Goal: Task Accomplishment & Management: Use online tool/utility

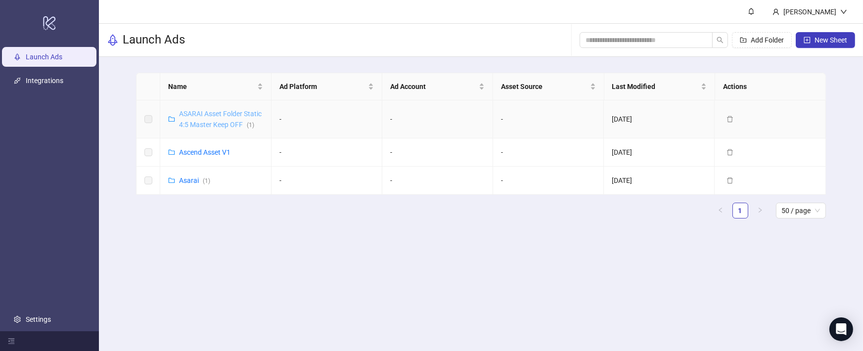
click at [208, 114] on link "ASARAI Asset Folder Static 4:5 Master Keep OFF ( 1 )" at bounding box center [220, 119] width 83 height 19
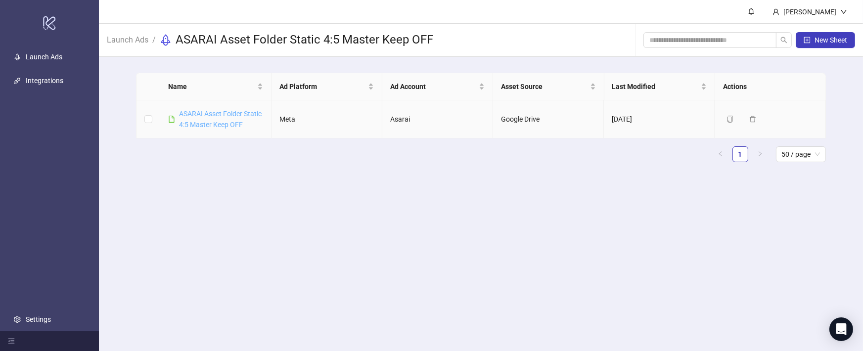
click at [211, 112] on link "ASARAI Asset Folder Static 4:5 Master Keep OFF" at bounding box center [220, 119] width 83 height 19
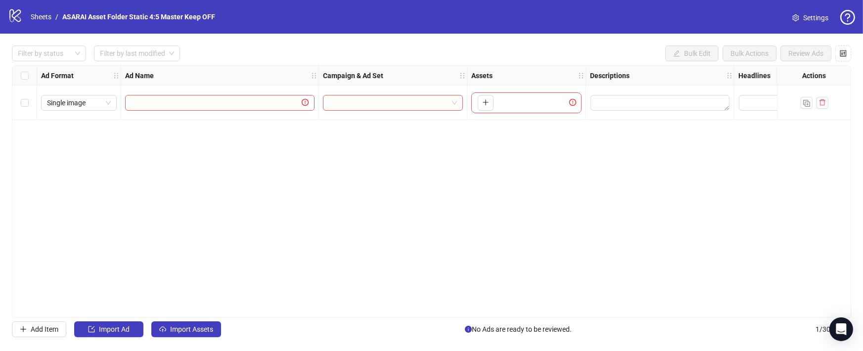
click at [17, 19] on icon "logo/logo-mobile" at bounding box center [15, 15] width 15 height 15
click at [814, 15] on span "Settings" at bounding box center [815, 17] width 25 height 11
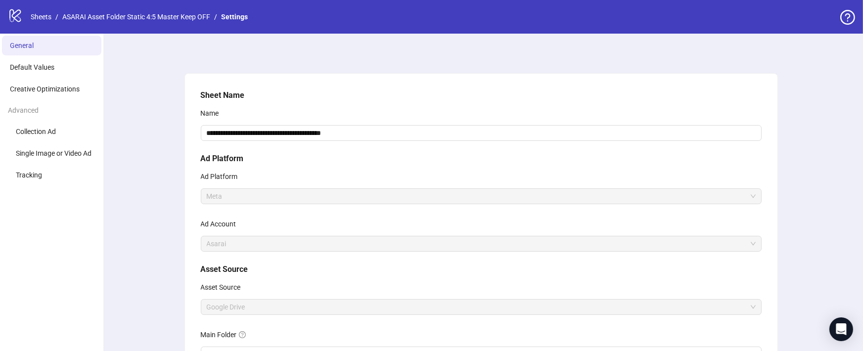
click at [14, 14] on icon "logo/logo-mobile" at bounding box center [15, 15] width 15 height 15
click at [42, 13] on link "Sheets" at bounding box center [41, 16] width 25 height 11
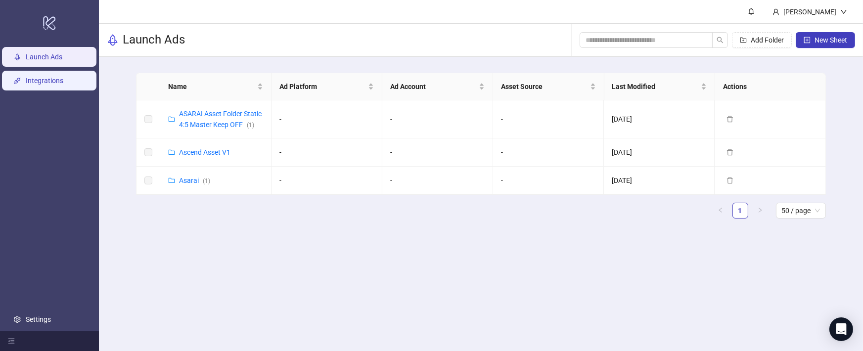
click at [58, 77] on link "Integrations" at bounding box center [45, 81] width 38 height 8
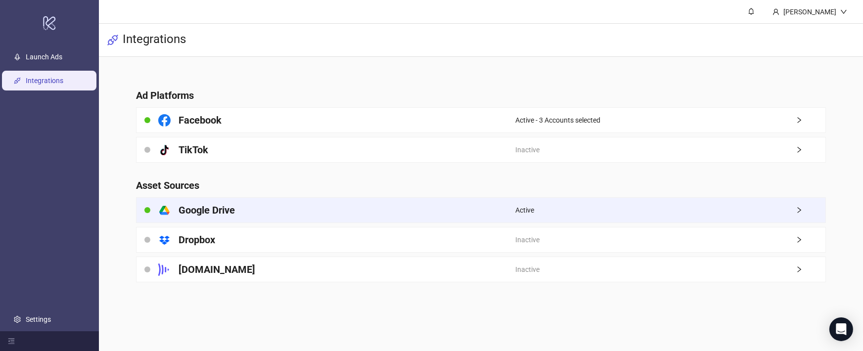
click at [800, 211] on icon "right" at bounding box center [798, 210] width 3 height 6
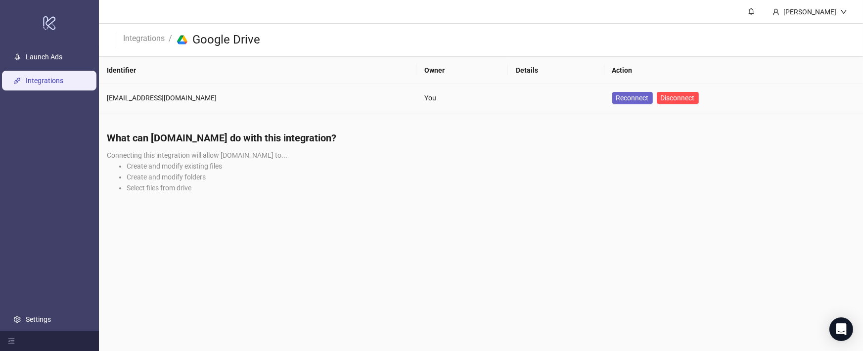
click at [616, 94] on span "Reconnect" at bounding box center [632, 98] width 33 height 8
click at [660, 94] on span "Disconnect" at bounding box center [677, 98] width 34 height 8
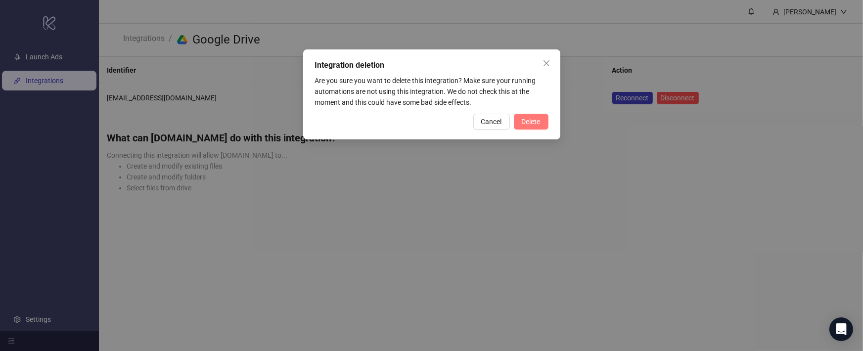
click at [543, 124] on button "Delete" at bounding box center [531, 122] width 35 height 16
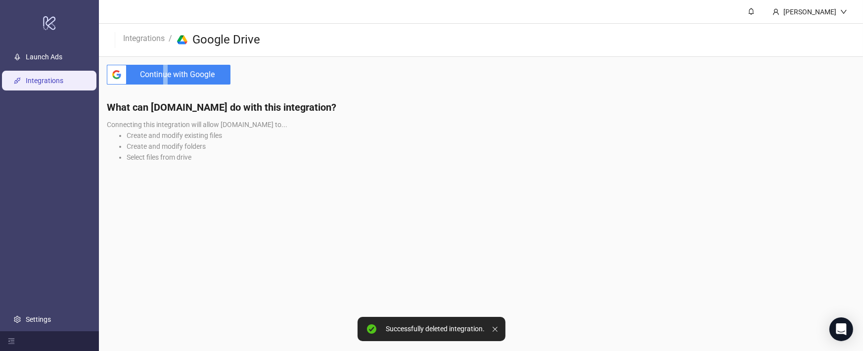
click at [167, 70] on span "Continue with Google" at bounding box center [181, 75] width 100 height 20
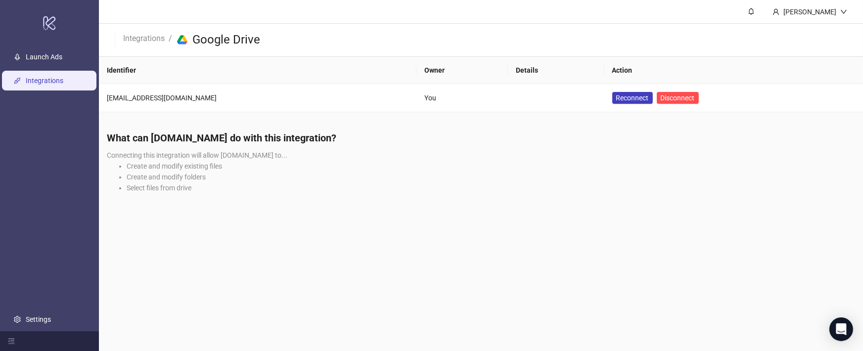
click at [63, 82] on link "Integrations" at bounding box center [45, 81] width 38 height 8
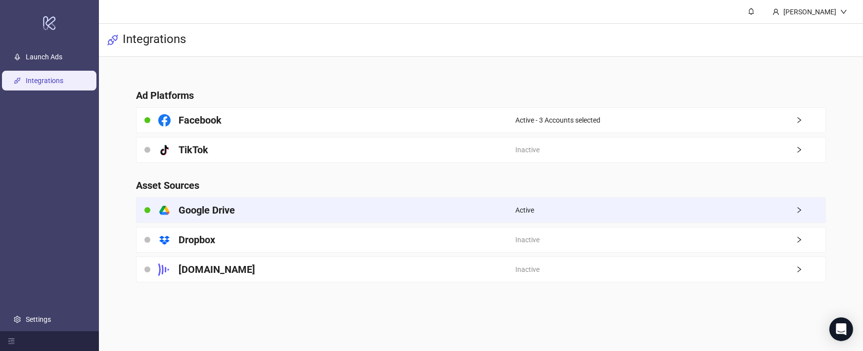
click at [321, 204] on div "platform/google_drive Google Drive" at bounding box center [325, 210] width 379 height 25
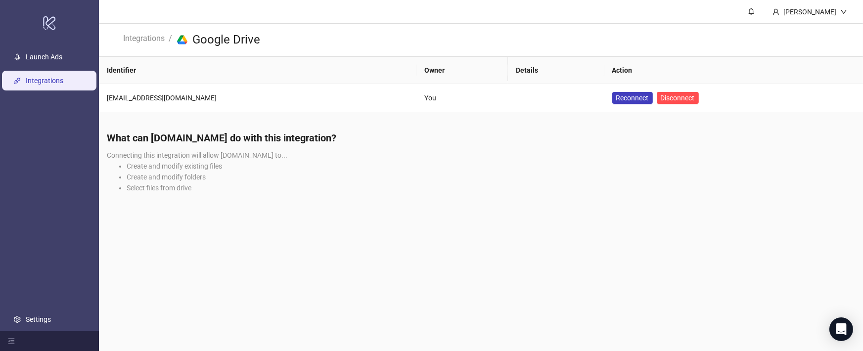
click at [46, 85] on link "Integrations" at bounding box center [45, 81] width 38 height 8
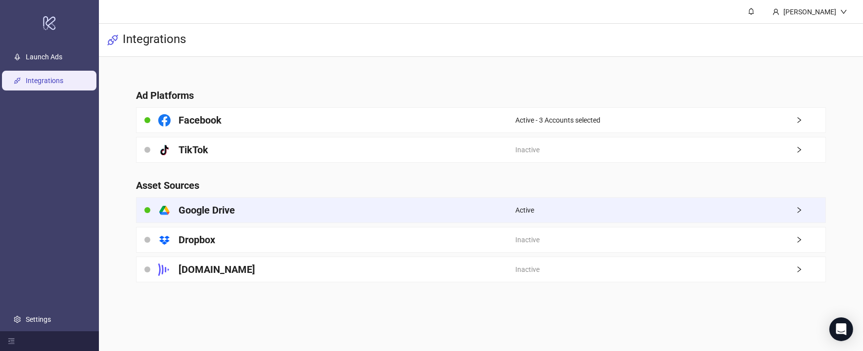
click at [384, 211] on div "platform/google_drive Google Drive" at bounding box center [325, 210] width 379 height 25
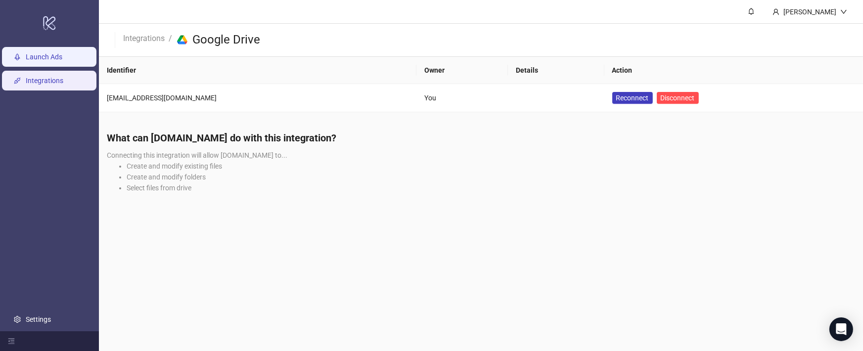
click at [50, 53] on link "Launch Ads" at bounding box center [44, 57] width 37 height 8
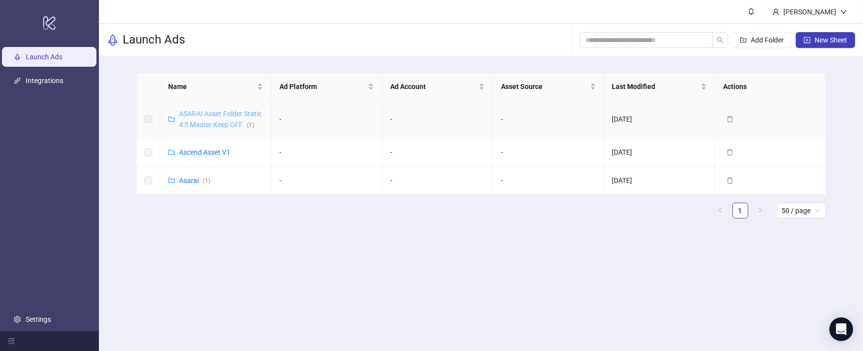
click at [224, 125] on link "ASARAI Asset Folder Static 4:5 Master Keep OFF ( 1 )" at bounding box center [220, 119] width 83 height 19
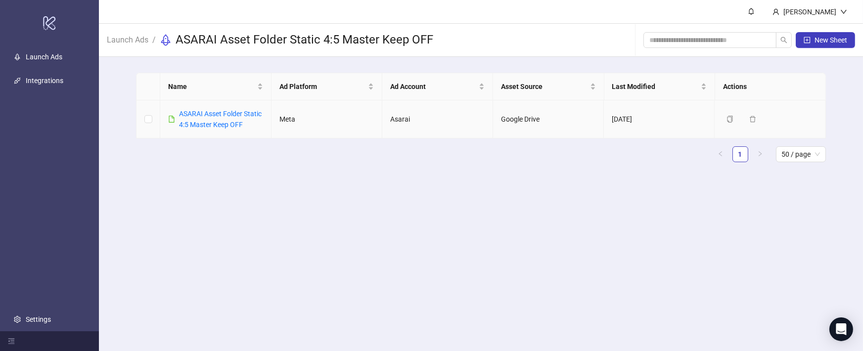
click at [520, 121] on td "Google Drive" at bounding box center [548, 119] width 111 height 38
click at [845, 43] on span "New Sheet" at bounding box center [830, 40] width 33 height 8
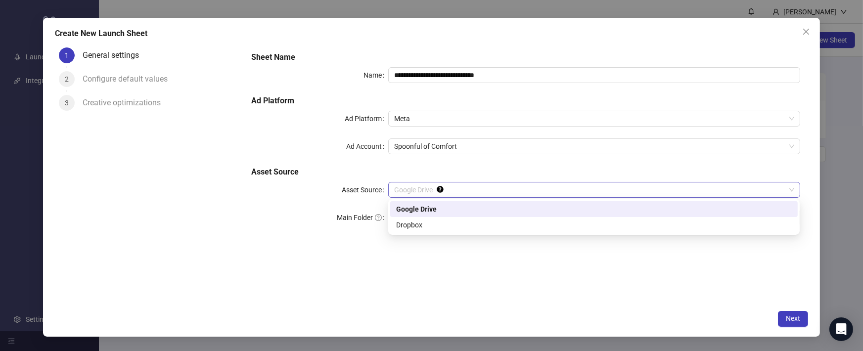
click at [485, 187] on span "Google Drive" at bounding box center [593, 189] width 399 height 15
click at [484, 209] on div "Google Drive" at bounding box center [593, 209] width 395 height 11
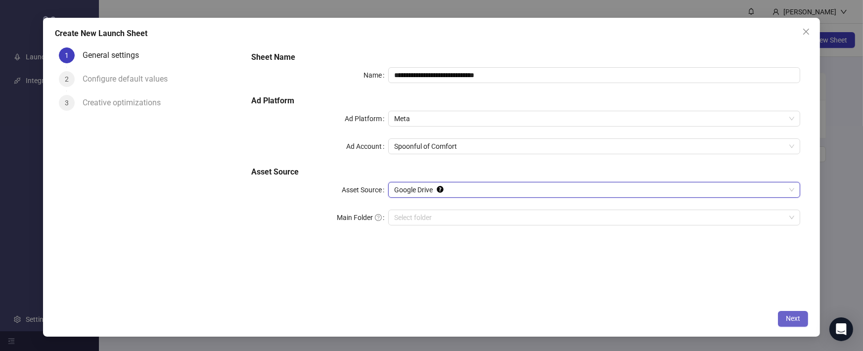
click at [793, 316] on span "Next" at bounding box center [793, 318] width 14 height 8
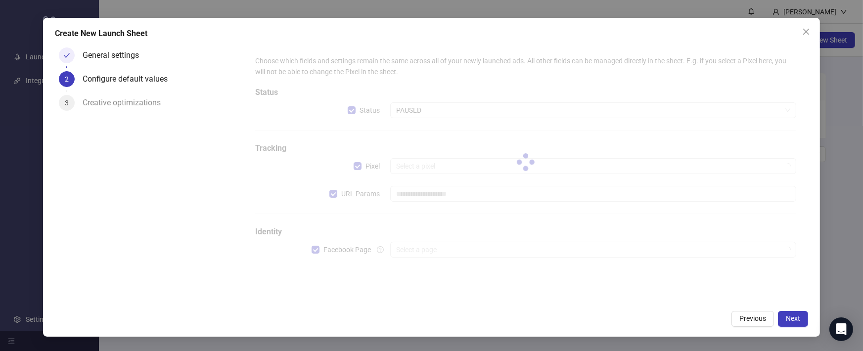
type input "**********"
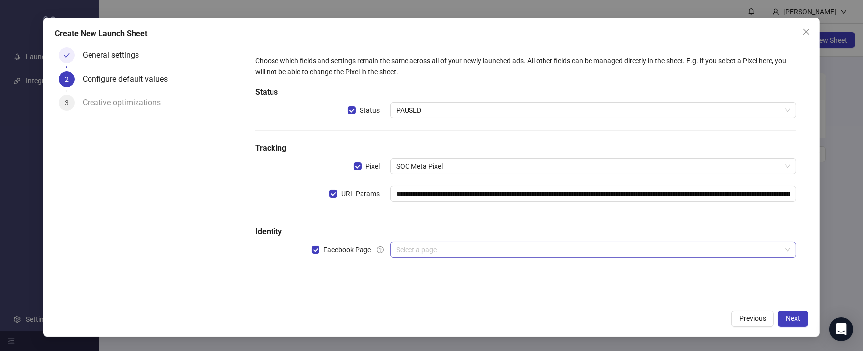
click at [450, 246] on input "search" at bounding box center [588, 249] width 385 height 15
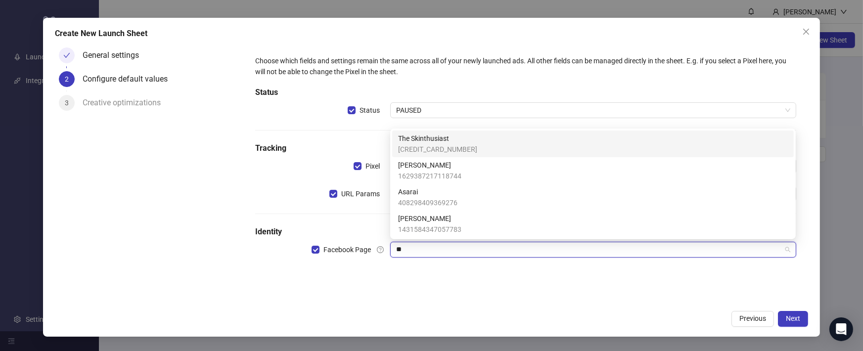
type input "***"
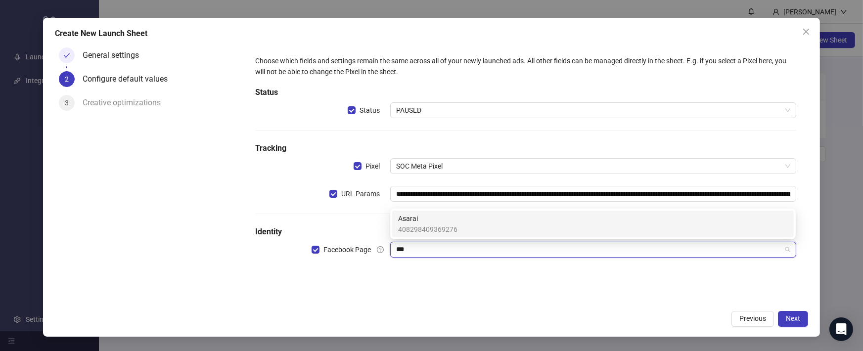
click at [413, 214] on span "Asarai" at bounding box center [427, 218] width 59 height 11
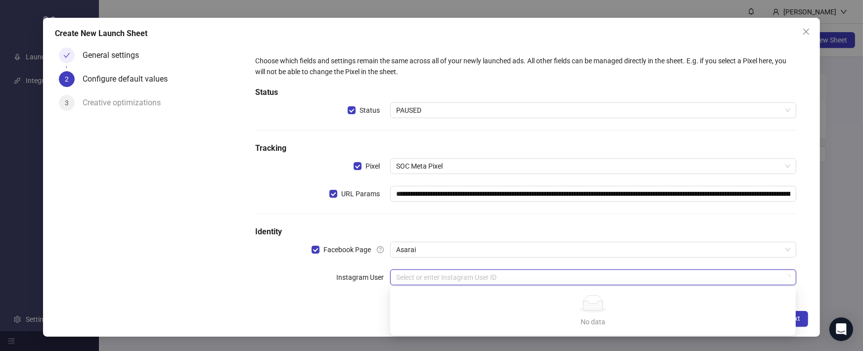
drag, startPoint x: 567, startPoint y: 273, endPoint x: 560, endPoint y: 273, distance: 6.4
click at [565, 274] on input "search" at bounding box center [588, 277] width 385 height 15
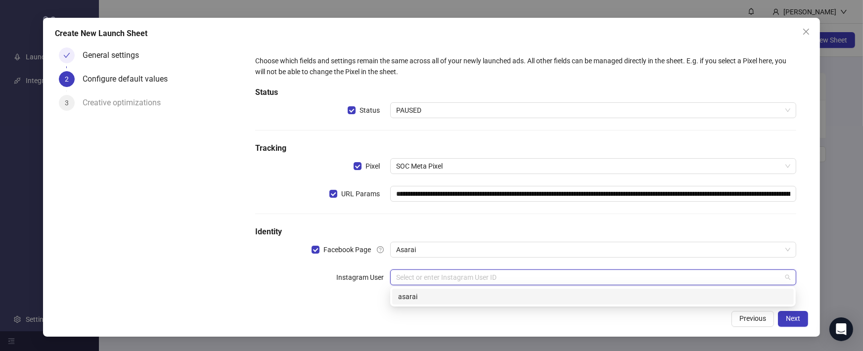
click at [532, 302] on div "asarai" at bounding box center [592, 297] width 401 height 16
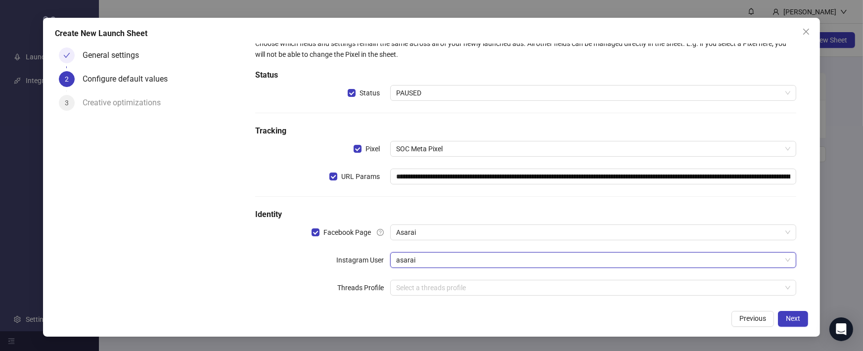
scroll to position [32, 0]
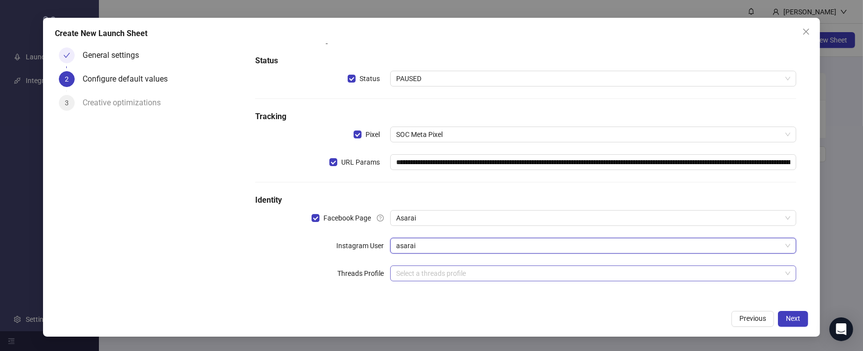
click at [475, 274] on input "search" at bounding box center [588, 273] width 385 height 15
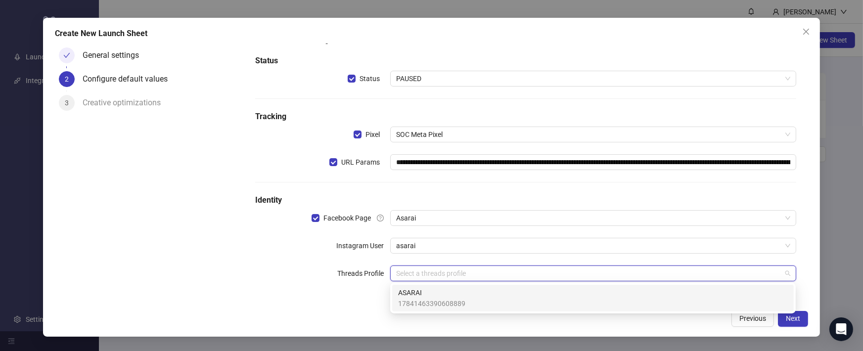
click at [450, 292] on span "ASARAI" at bounding box center [431, 292] width 67 height 11
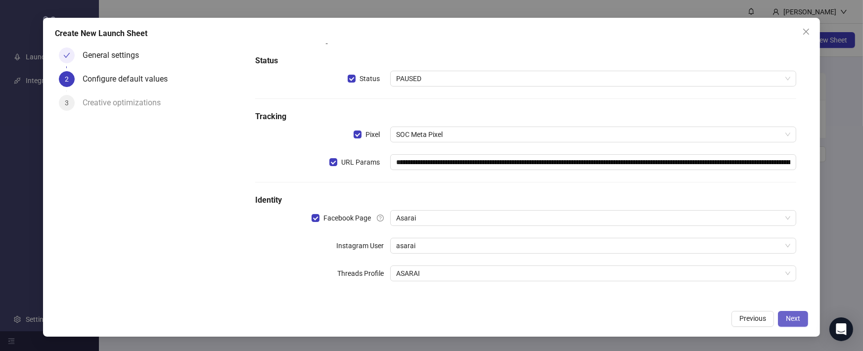
click at [800, 317] on button "Next" at bounding box center [793, 319] width 30 height 16
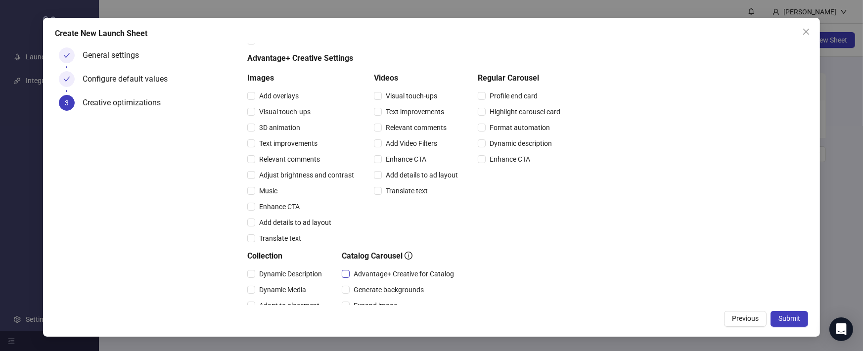
scroll to position [70, 0]
click at [419, 184] on span "Translate text" at bounding box center [407, 188] width 50 height 11
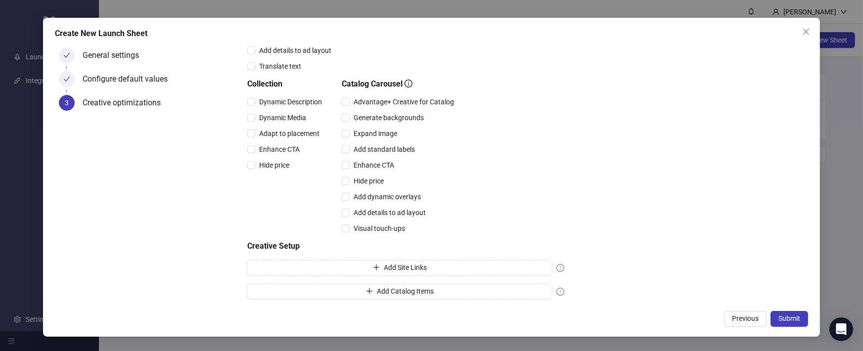
scroll to position [243, 0]
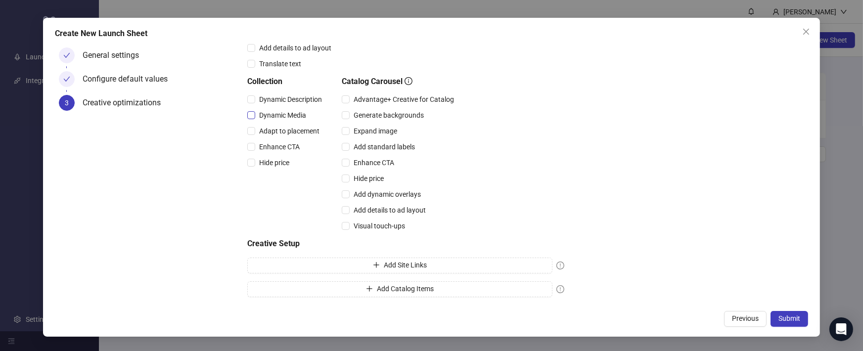
click at [288, 110] on span "Dynamic Media" at bounding box center [282, 115] width 55 height 11
click at [290, 121] on div "Dynamic Media" at bounding box center [286, 115] width 79 height 16
click at [288, 111] on span "Dynamic Media" at bounding box center [282, 115] width 55 height 11
click at [792, 314] on span "Submit" at bounding box center [789, 318] width 22 height 8
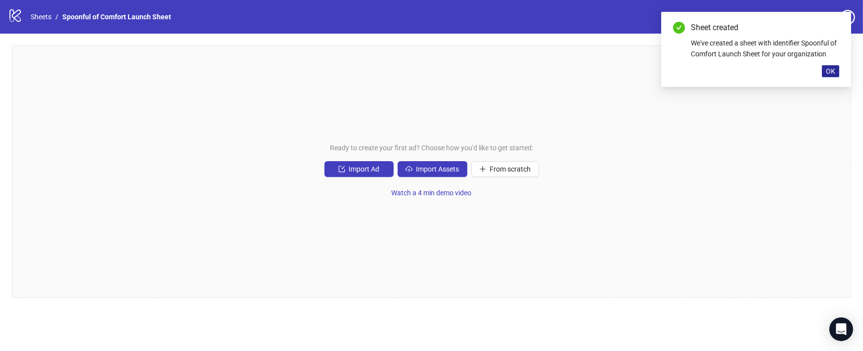
click at [829, 67] on button "OK" at bounding box center [830, 71] width 17 height 12
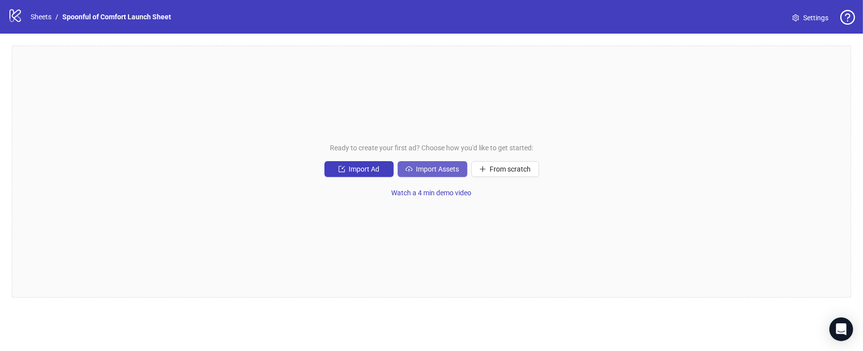
click at [449, 165] on span "Import Assets" at bounding box center [437, 169] width 43 height 8
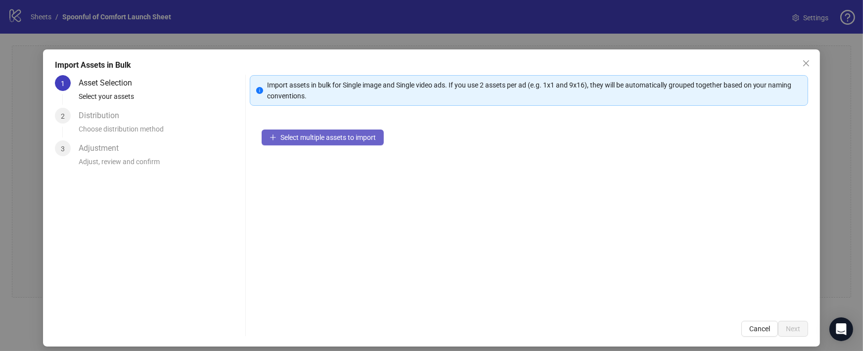
click at [318, 132] on button "Select multiple assets to import" at bounding box center [323, 138] width 122 height 16
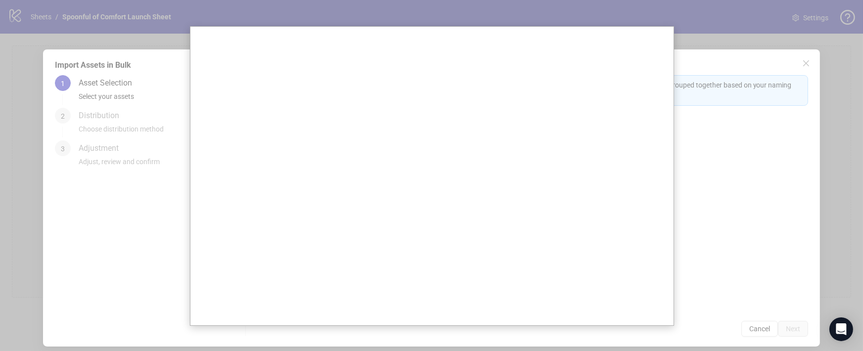
click at [774, 43] on div at bounding box center [431, 175] width 863 height 351
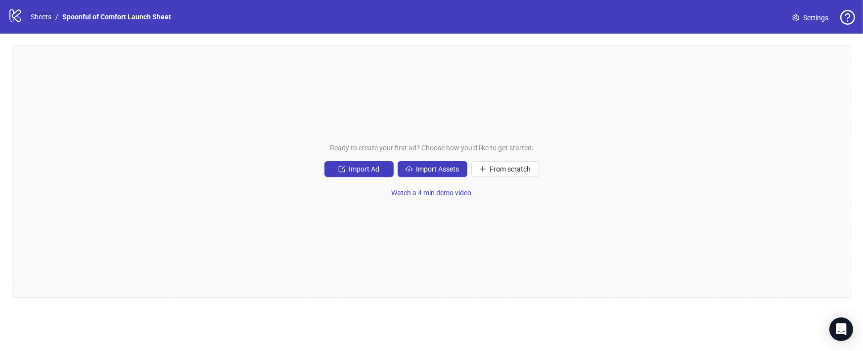
click at [41, 15] on link "Sheets" at bounding box center [41, 16] width 25 height 11
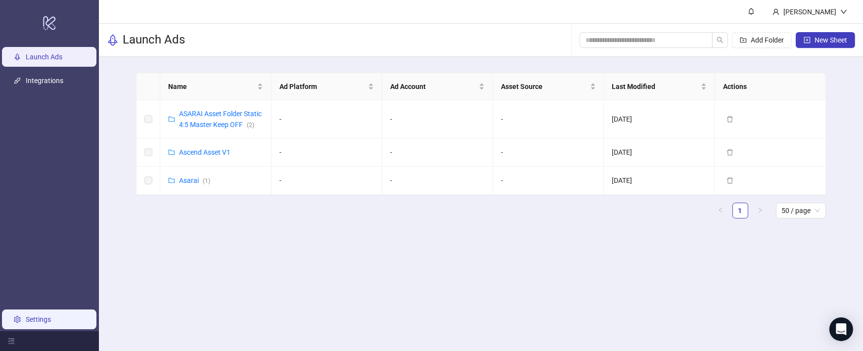
click at [36, 317] on link "Settings" at bounding box center [38, 319] width 25 height 8
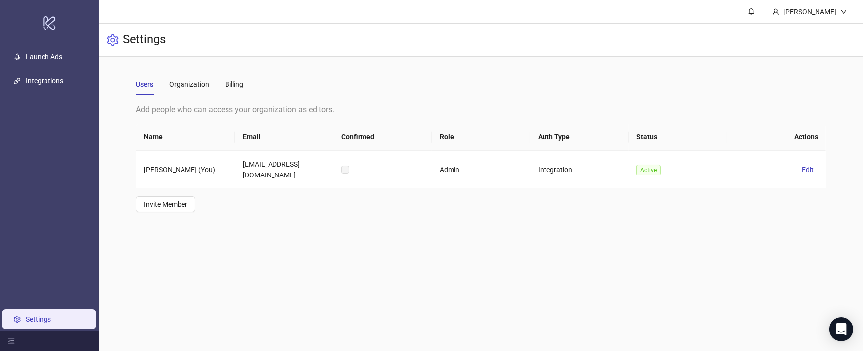
click at [51, 315] on link "Settings" at bounding box center [38, 319] width 25 height 8
click at [40, 77] on link "Integrations" at bounding box center [45, 81] width 38 height 8
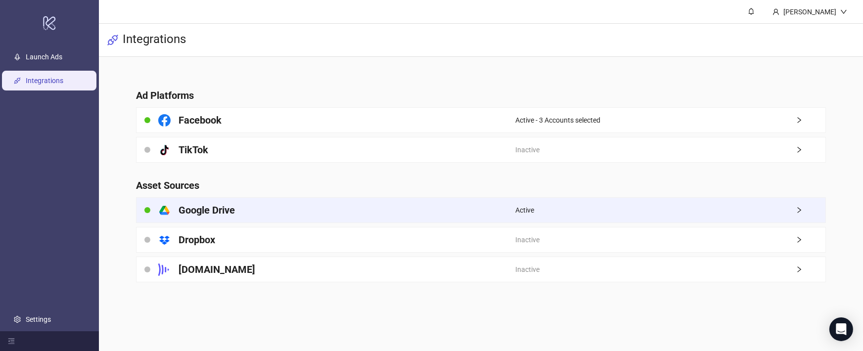
click at [240, 205] on div "platform/google_drive Google Drive" at bounding box center [325, 210] width 379 height 25
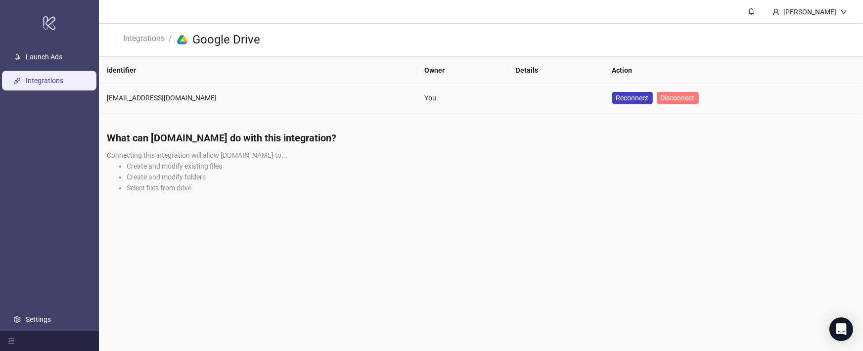
click at [660, 94] on span "Disconnect" at bounding box center [677, 98] width 34 height 8
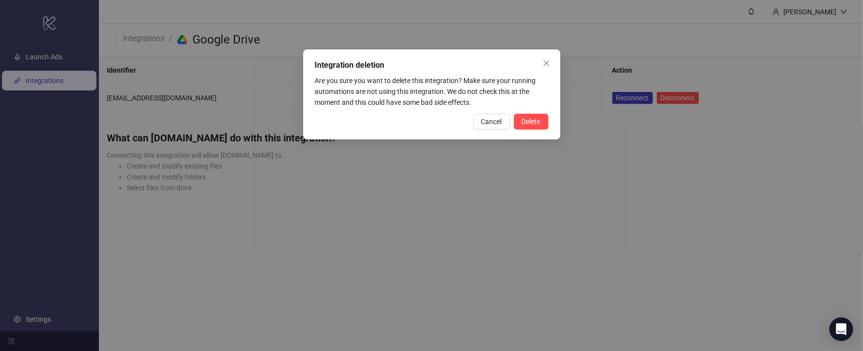
click at [532, 131] on div "Integration deletion Are you sure you want to delete this integration? Make sur…" at bounding box center [431, 94] width 257 height 90
click at [533, 123] on span "Delete" at bounding box center [531, 122] width 19 height 8
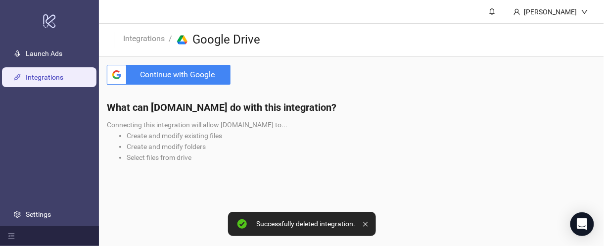
click at [194, 67] on span "Continue with Google" at bounding box center [181, 75] width 100 height 20
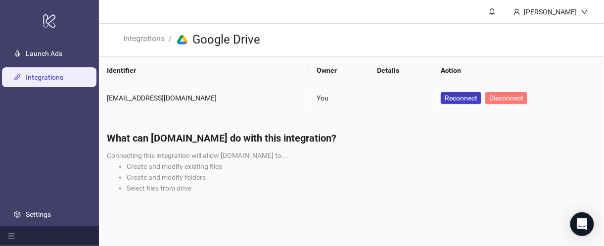
click at [489, 97] on span "Disconnect" at bounding box center [506, 98] width 34 height 8
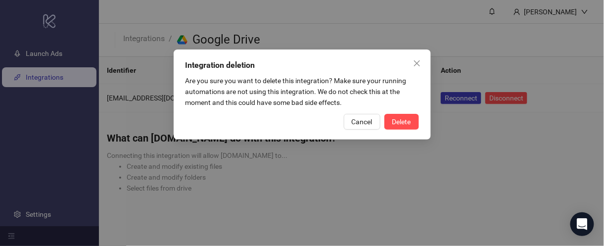
click at [402, 123] on span "Delete" at bounding box center [401, 122] width 19 height 8
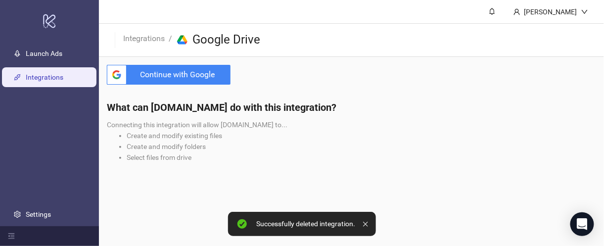
click at [199, 82] on span "Continue with Google" at bounding box center [181, 75] width 100 height 20
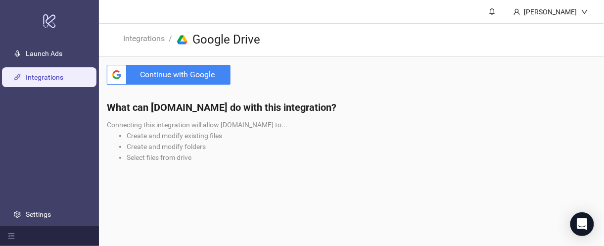
click at [192, 76] on span "Continue with Google" at bounding box center [181, 75] width 100 height 20
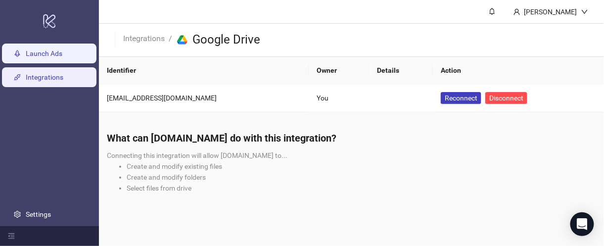
click at [58, 54] on link "Launch Ads" at bounding box center [44, 53] width 37 height 8
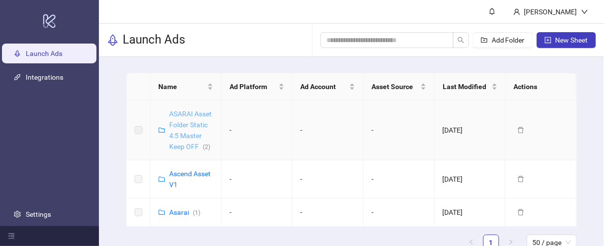
click at [188, 131] on link "ASARAI Asset Folder Static 4:5 Master Keep OFF ( 2 )" at bounding box center [190, 130] width 43 height 41
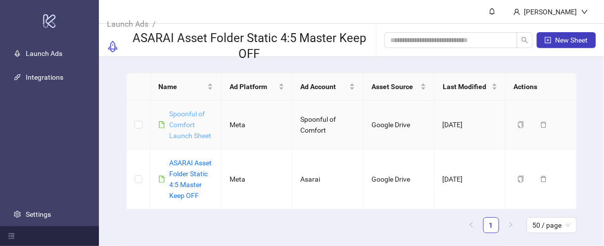
click at [185, 126] on link "Spoonful of Comfort Launch Sheet" at bounding box center [190, 125] width 42 height 30
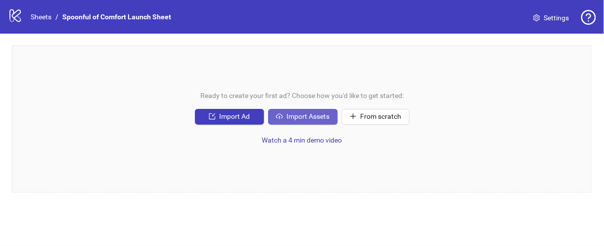
click at [307, 117] on span "Import Assets" at bounding box center [308, 116] width 43 height 8
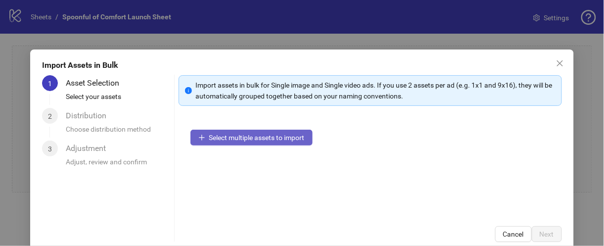
click at [256, 135] on span "Select multiple assets to import" at bounding box center [256, 137] width 95 height 8
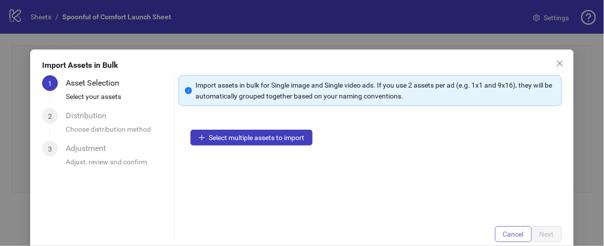
click at [517, 234] on span "Cancel" at bounding box center [513, 234] width 21 height 8
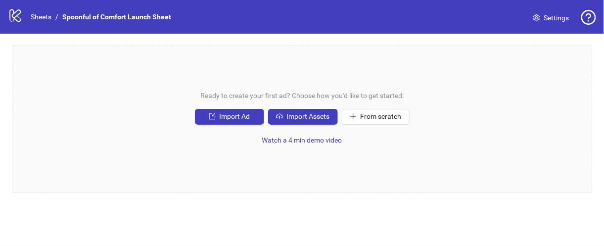
click at [33, 8] on div "logo/logo-mobile Sheets / Spoonful of Comfort Launch Sheet Settings" at bounding box center [302, 17] width 604 height 34
click at [16, 16] on icon at bounding box center [14, 15] width 11 height 13
click at [37, 20] on link "Sheets" at bounding box center [41, 16] width 25 height 11
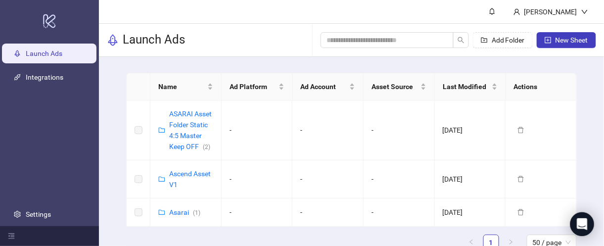
drag, startPoint x: 470, startPoint y: 9, endPoint x: 484, endPoint y: 8, distance: 14.9
click at [470, 9] on header "[PERSON_NAME]" at bounding box center [351, 12] width 505 height 24
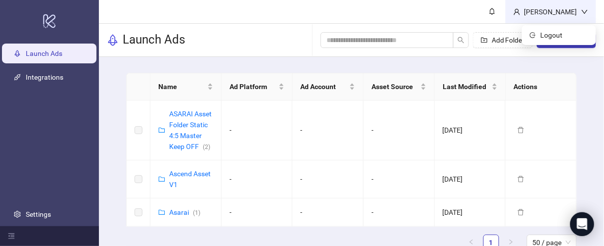
click at [525, 9] on div "[PERSON_NAME]" at bounding box center [550, 11] width 90 height 23
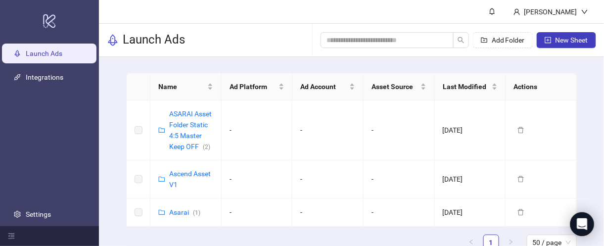
click at [442, 14] on header "[PERSON_NAME]" at bounding box center [351, 12] width 505 height 24
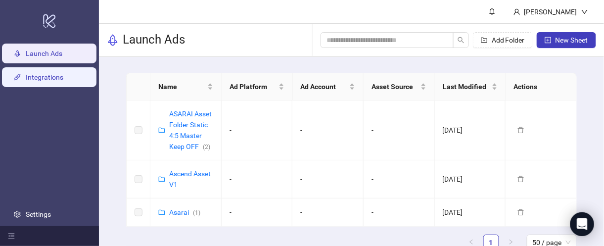
click at [44, 78] on link "Integrations" at bounding box center [45, 77] width 38 height 8
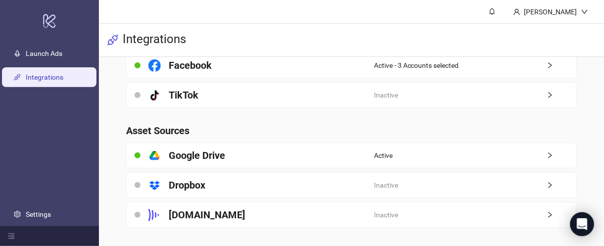
scroll to position [56, 0]
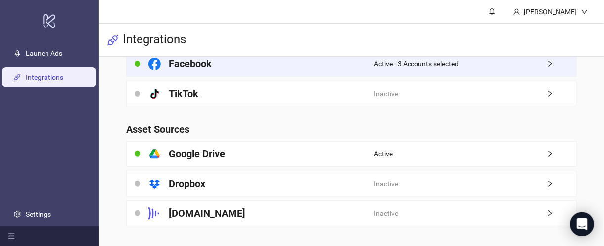
click at [178, 61] on h4 "Facebook" at bounding box center [190, 64] width 43 height 14
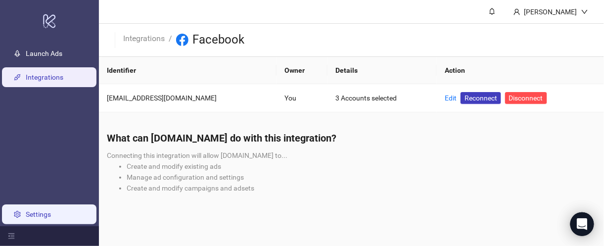
click at [28, 213] on link "Settings" at bounding box center [38, 214] width 25 height 8
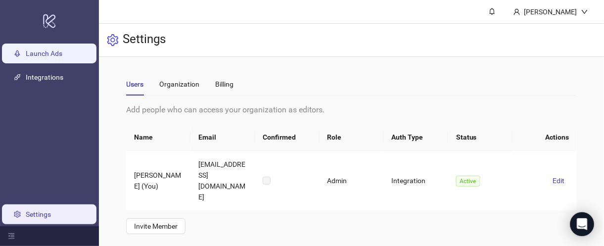
click at [62, 56] on link "Launch Ads" at bounding box center [44, 53] width 37 height 8
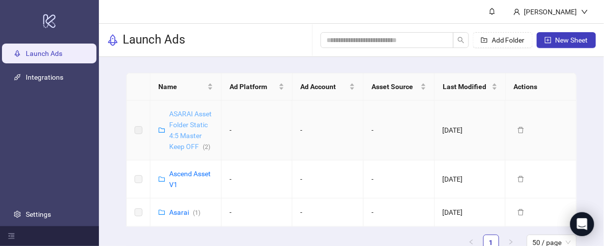
click at [185, 139] on link "ASARAI Asset Folder Static 4:5 Master Keep OFF ( 2 )" at bounding box center [190, 130] width 43 height 41
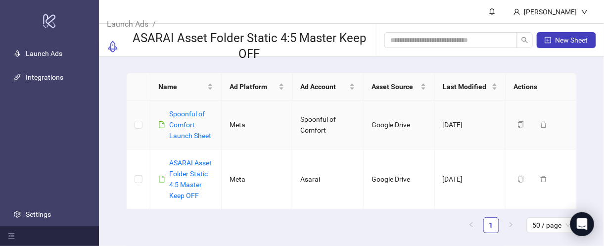
click at [183, 125] on link "Spoonful of Comfort Launch Sheet" at bounding box center [190, 125] width 42 height 30
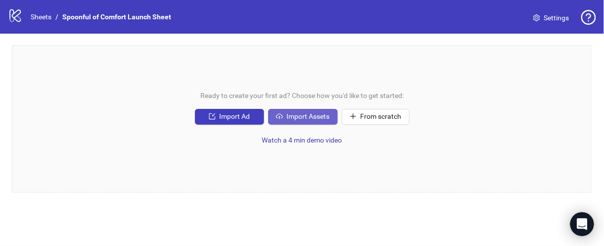
click at [294, 118] on span "Import Assets" at bounding box center [308, 116] width 43 height 8
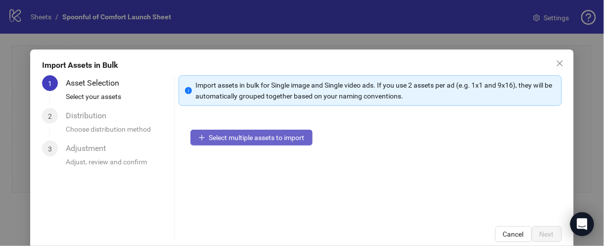
click at [271, 135] on span "Select multiple assets to import" at bounding box center [256, 137] width 95 height 8
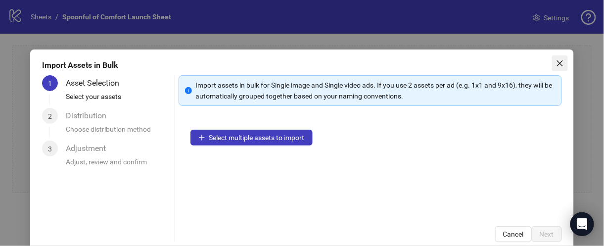
click at [563, 56] on button "Close" at bounding box center [560, 63] width 16 height 16
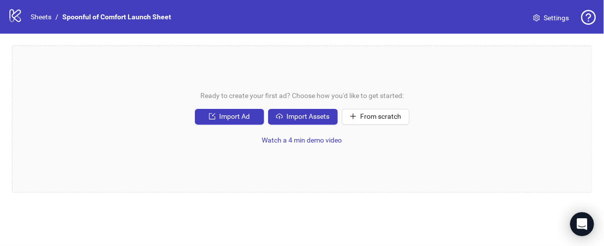
click at [17, 16] on icon "logo/logo-mobile" at bounding box center [15, 15] width 15 height 15
click at [14, 17] on icon "logo/logo-mobile" at bounding box center [15, 15] width 15 height 15
click at [31, 13] on link "Sheets" at bounding box center [41, 16] width 25 height 11
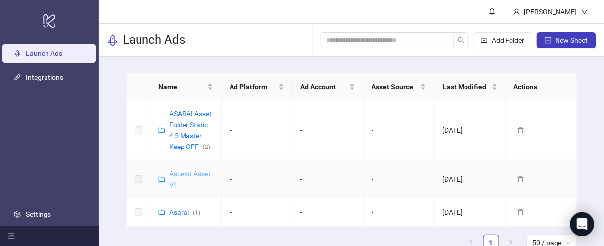
click at [176, 174] on link "Ascend Asset V1" at bounding box center [190, 179] width 42 height 19
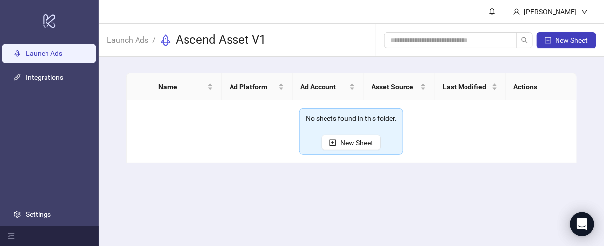
click at [62, 56] on link "Launch Ads" at bounding box center [44, 53] width 37 height 8
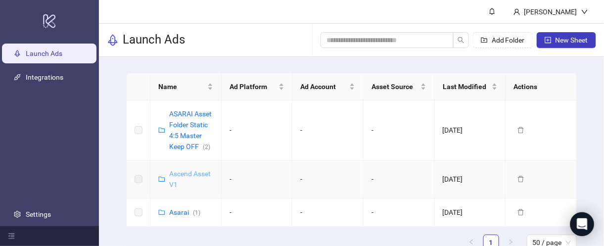
click at [178, 174] on link "Ascend Asset V1" at bounding box center [190, 179] width 42 height 19
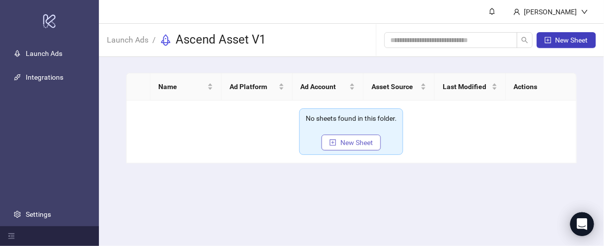
click at [355, 143] on span "New Sheet" at bounding box center [356, 142] width 33 height 8
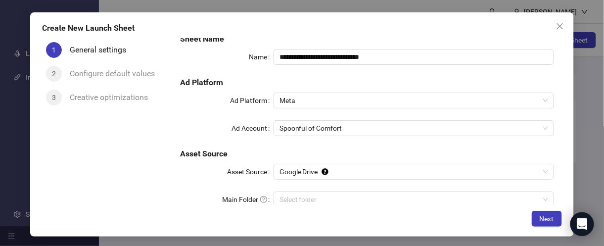
scroll to position [23, 0]
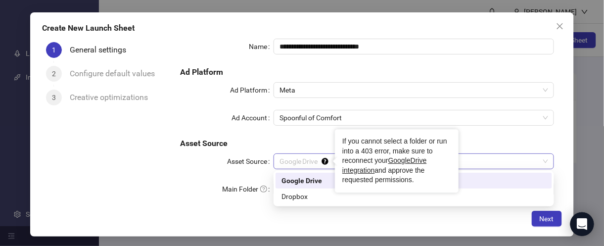
click at [322, 160] on icon "Tooltip anchor" at bounding box center [325, 161] width 8 height 8
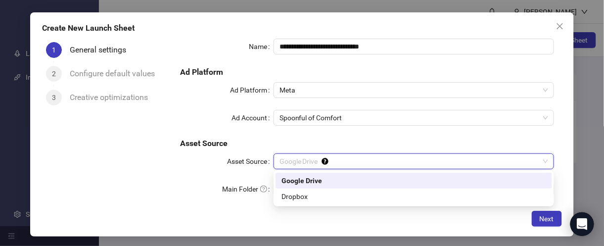
click at [306, 184] on div "Google Drive" at bounding box center [413, 180] width 264 height 11
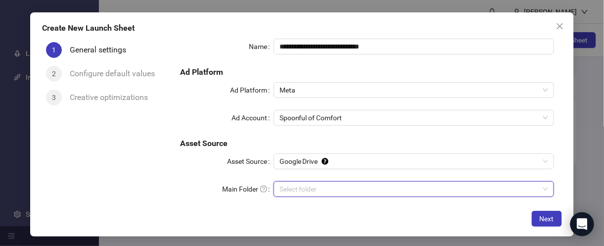
click at [305, 187] on input "Main Folder" at bounding box center [409, 188] width 260 height 15
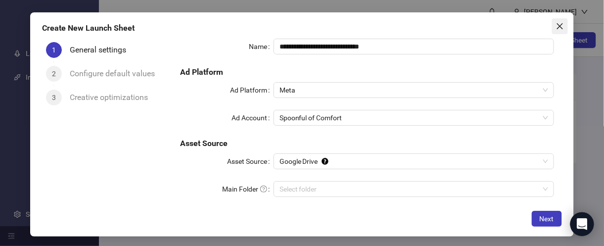
click at [561, 30] on button "Close" at bounding box center [560, 26] width 16 height 16
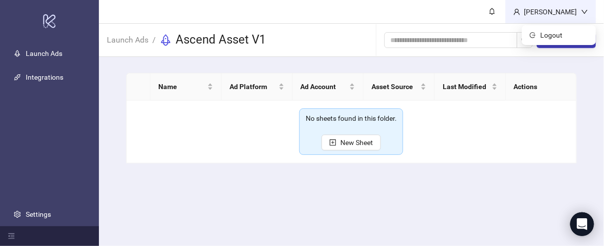
click at [559, 10] on div "[PERSON_NAME]" at bounding box center [550, 11] width 61 height 11
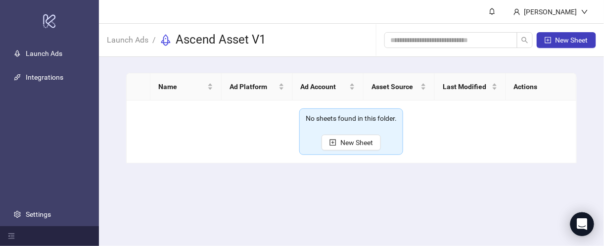
click at [462, 12] on header "[PERSON_NAME]" at bounding box center [351, 12] width 505 height 24
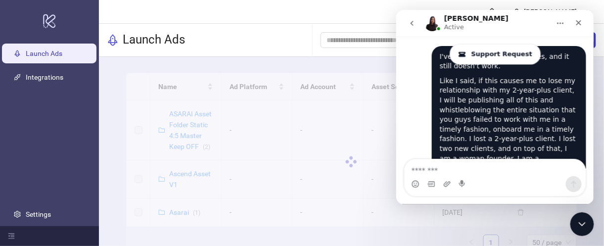
scroll to position [3658, 0]
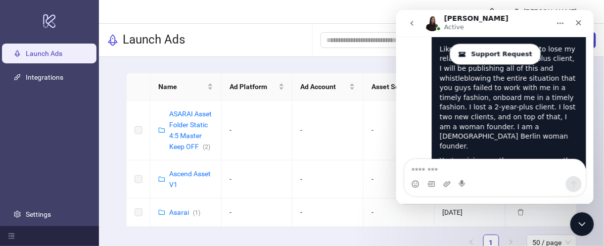
click at [413, 22] on icon "go back" at bounding box center [411, 23] width 8 height 8
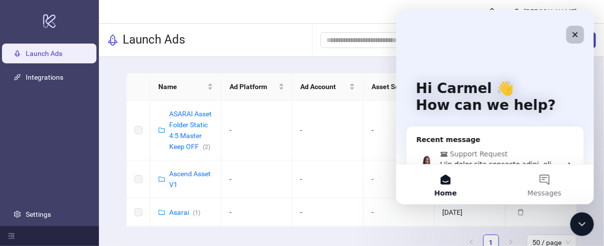
click at [577, 33] on icon "Close" at bounding box center [574, 34] width 8 height 8
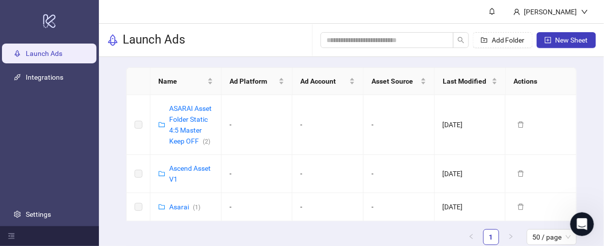
scroll to position [8, 0]
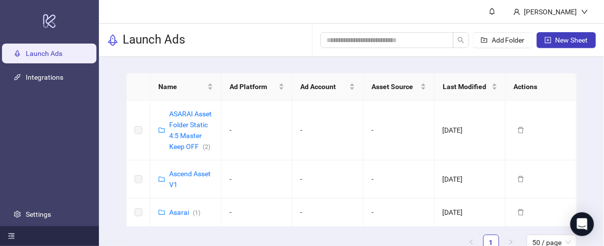
click at [10, 233] on icon "menu-fold" at bounding box center [11, 235] width 6 height 5
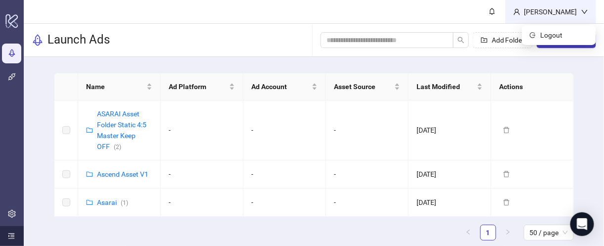
click at [576, 12] on div "[PERSON_NAME]" at bounding box center [550, 11] width 61 height 11
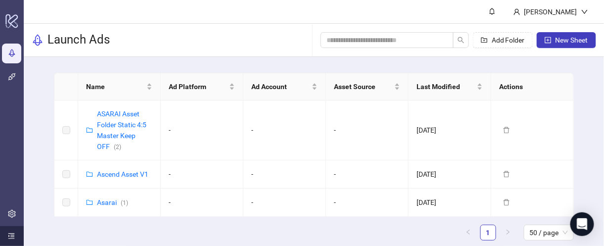
drag, startPoint x: 434, startPoint y: 13, endPoint x: 417, endPoint y: 11, distance: 17.4
click at [434, 13] on header "[PERSON_NAME]" at bounding box center [314, 12] width 580 height 24
click at [21, 50] on link "Launch Ads" at bounding box center [39, 53] width 37 height 8
click at [21, 73] on link "Integrations" at bounding box center [40, 77] width 38 height 8
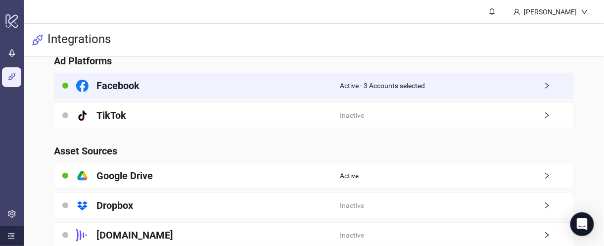
scroll to position [56, 0]
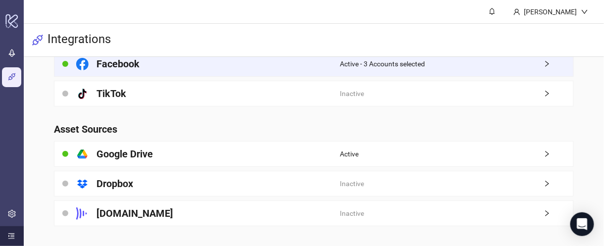
click at [383, 62] on span "Active - 3 Accounts selected" at bounding box center [382, 63] width 85 height 11
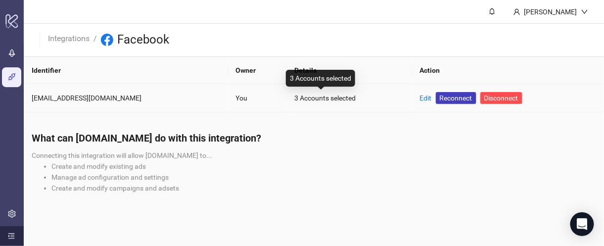
click at [297, 97] on div "3 Accounts selected" at bounding box center [348, 97] width 109 height 11
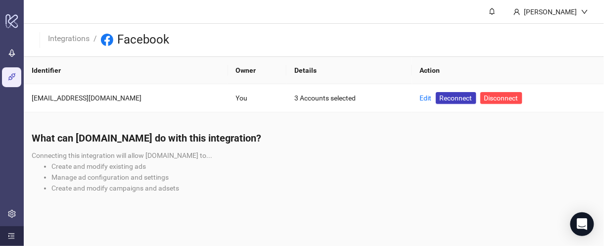
click at [9, 238] on icon "menu-unfold" at bounding box center [11, 235] width 6 height 5
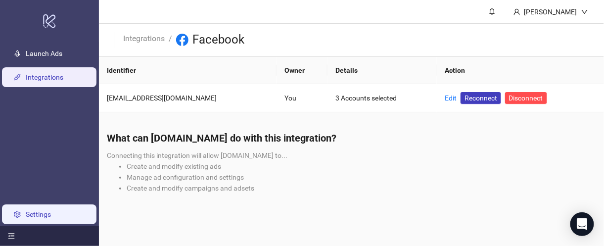
click at [30, 213] on link "Settings" at bounding box center [38, 214] width 25 height 8
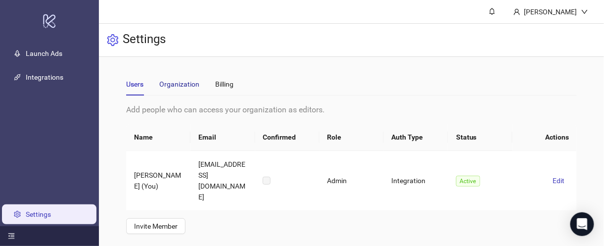
click at [174, 85] on div "Organization" at bounding box center [179, 84] width 40 height 11
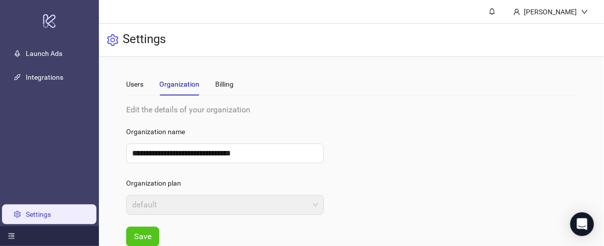
scroll to position [16, 0]
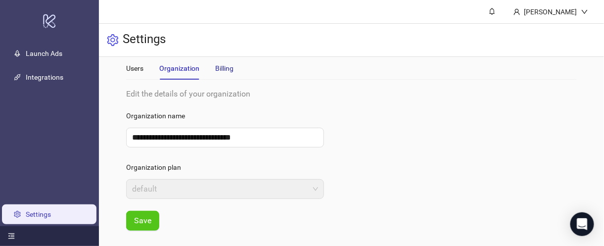
click at [226, 67] on div "Billing" at bounding box center [224, 68] width 18 height 11
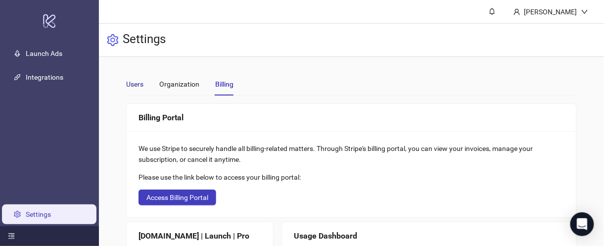
click at [133, 81] on div "Users" at bounding box center [134, 84] width 17 height 11
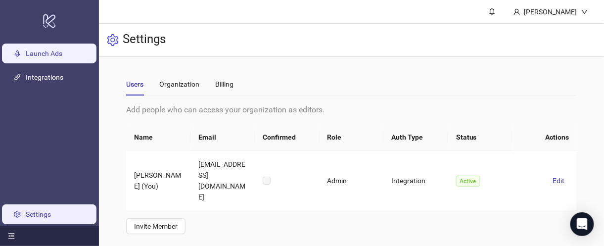
click at [62, 57] on link "Launch Ads" at bounding box center [44, 53] width 37 height 8
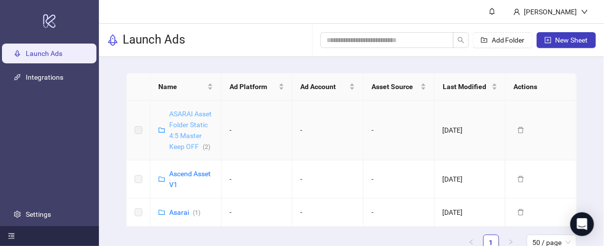
click at [194, 126] on link "ASARAI Asset Folder Static 4:5 Master Keep OFF ( 2 )" at bounding box center [190, 130] width 43 height 41
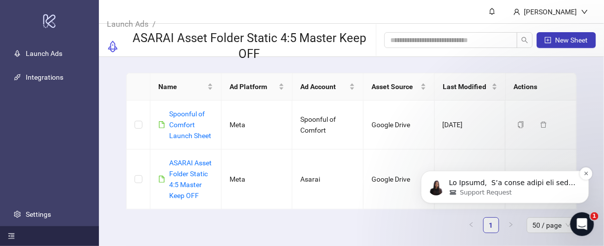
click at [524, 181] on p "message notification from Laura, 5m ago. Hi Carmel, ​ I’m truly sorry for how s…" at bounding box center [512, 182] width 128 height 10
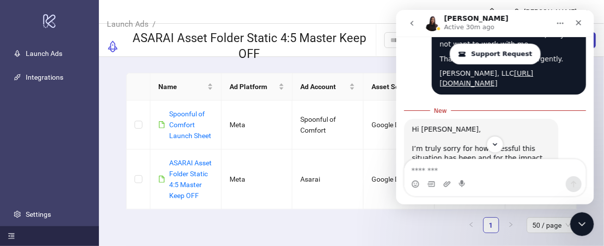
scroll to position [3961, 0]
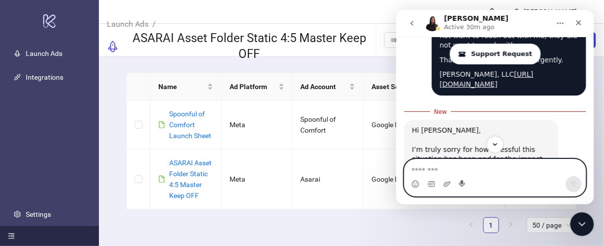
click at [462, 182] on icon "Start recording" at bounding box center [461, 182] width 6 height 7
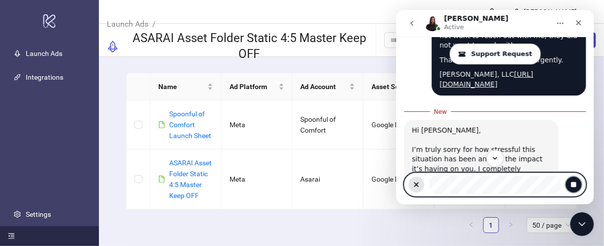
click at [571, 182] on icon "Stop recording" at bounding box center [572, 183] width 5 height 5
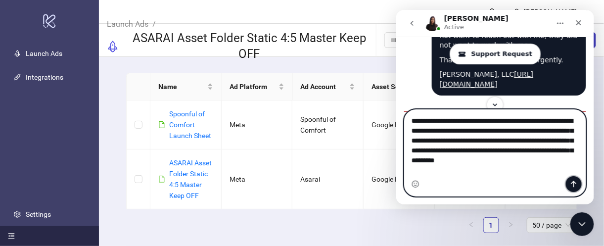
click at [570, 187] on icon "Send a message…" at bounding box center [573, 183] width 8 height 8
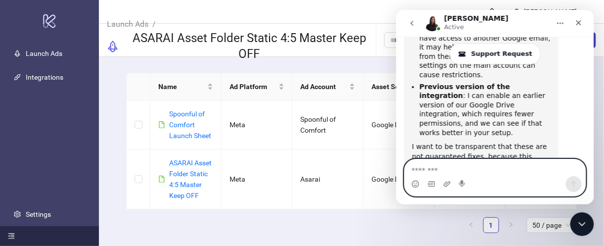
scroll to position [4194, 0]
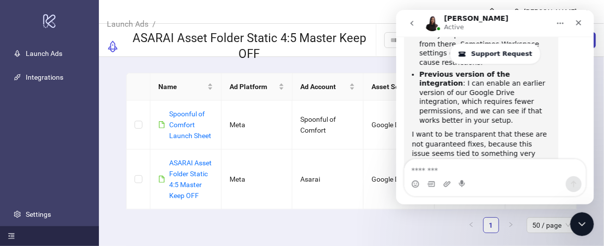
click at [387, 211] on div "Name Ad Platform Ad Account Asset Source Last Modified Actions Spoonful of Comf…" at bounding box center [351, 153] width 450 height 160
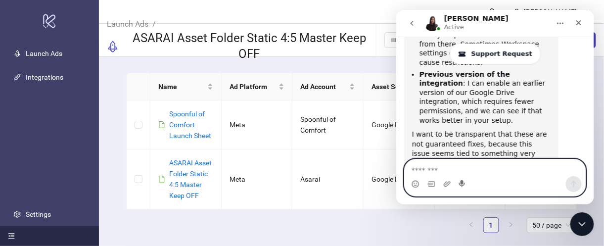
click at [458, 182] on icon "Start recording" at bounding box center [461, 182] width 6 height 7
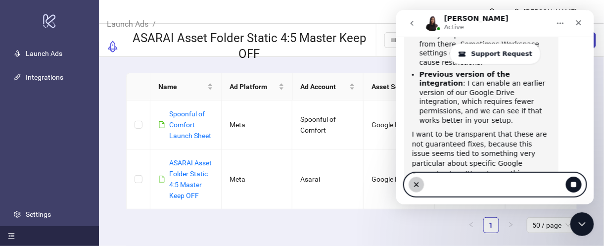
scroll to position [4181, 0]
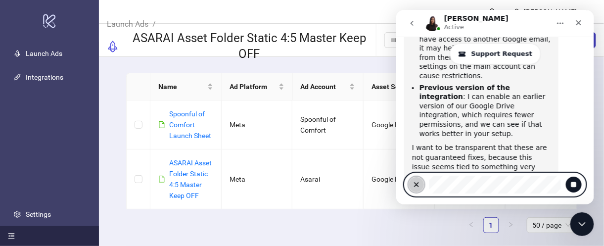
click at [414, 182] on icon "Clear recording" at bounding box center [416, 184] width 4 height 4
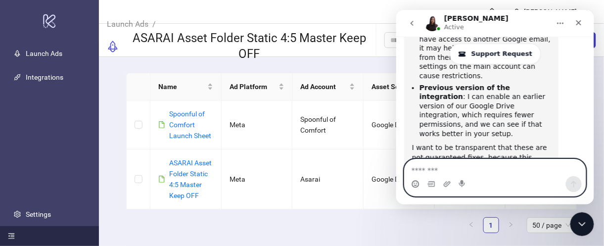
scroll to position [4194, 0]
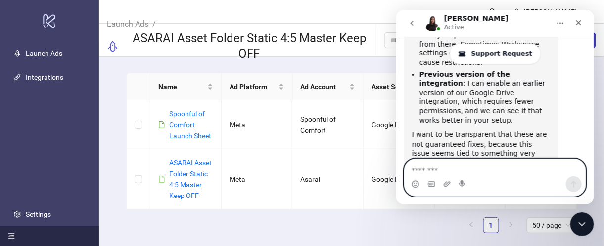
click at [439, 173] on textarea "Message…" at bounding box center [494, 167] width 181 height 17
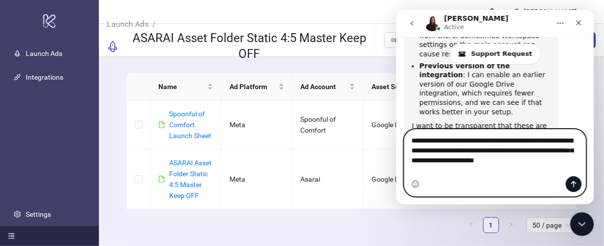
scroll to position [4224, 0]
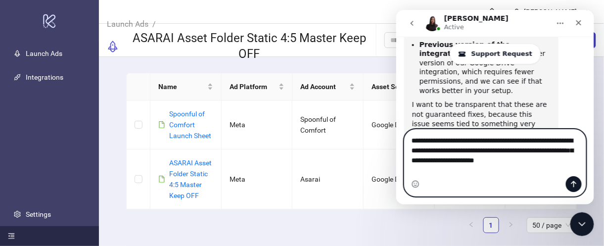
type textarea "**********"
click at [571, 183] on icon "Send a message…" at bounding box center [573, 183] width 8 height 8
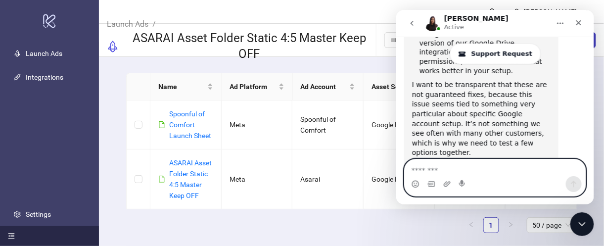
scroll to position [4246, 0]
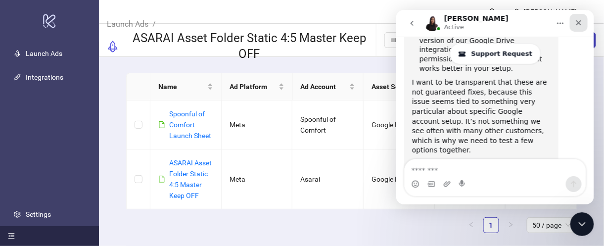
click at [582, 23] on div "Close" at bounding box center [578, 22] width 18 height 18
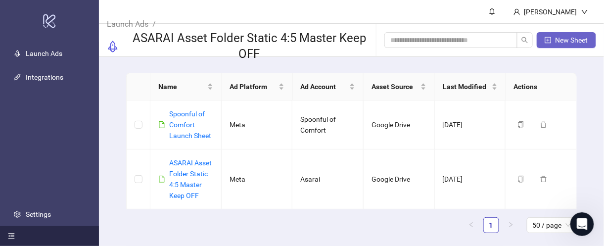
click at [569, 46] on button "New Sheet" at bounding box center [565, 40] width 59 height 16
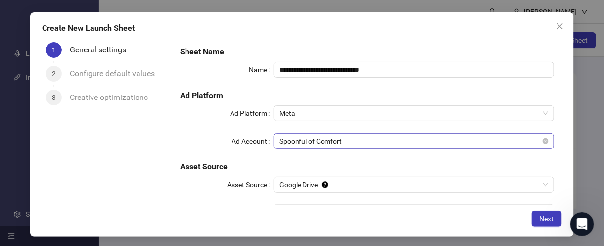
click at [306, 140] on span "Spoonful of Comfort" at bounding box center [413, 140] width 268 height 15
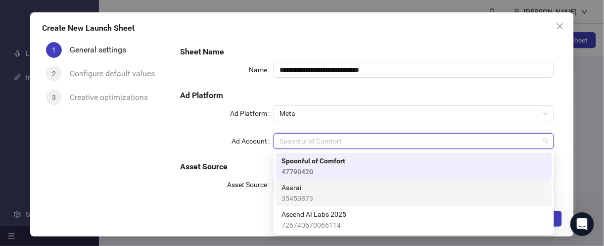
click at [322, 192] on div "Asarai 35450873" at bounding box center [413, 193] width 264 height 22
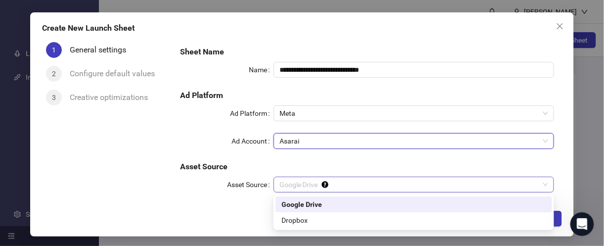
click at [312, 185] on span "Google Drive" at bounding box center [413, 184] width 268 height 15
click at [306, 203] on div "Google Drive" at bounding box center [413, 204] width 264 height 11
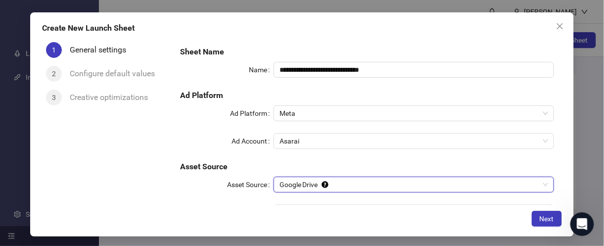
click at [559, 28] on icon "close" at bounding box center [560, 26] width 8 height 8
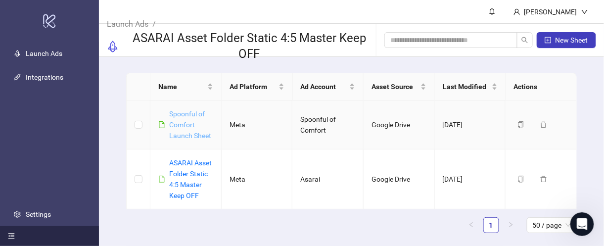
click at [169, 126] on link "Spoonful of Comfort Launch Sheet" at bounding box center [190, 125] width 42 height 30
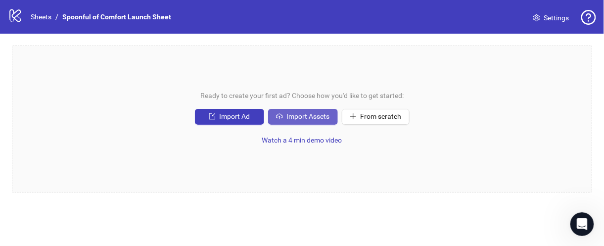
click at [303, 121] on button "Import Assets" at bounding box center [303, 117] width 70 height 16
